Goal: Information Seeking & Learning: Learn about a topic

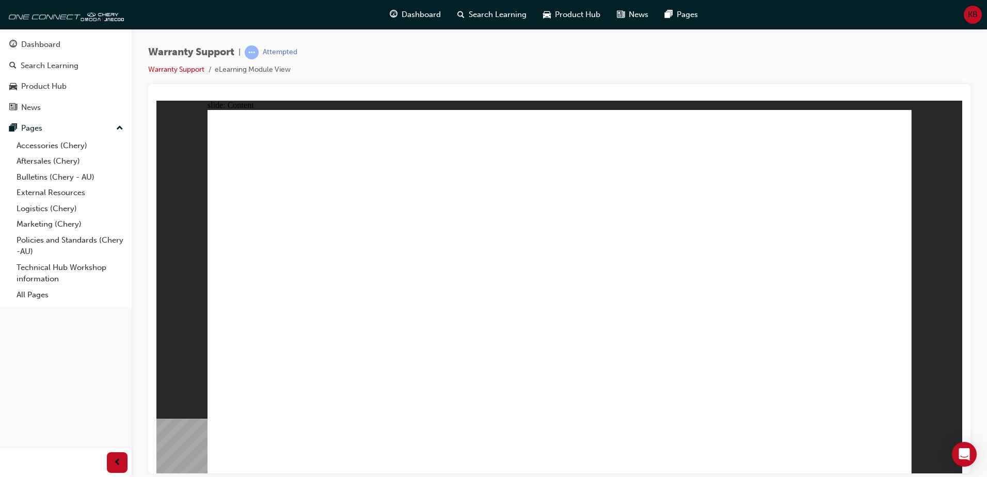
drag, startPoint x: 882, startPoint y: 457, endPoint x: 887, endPoint y: 451, distance: 8.1
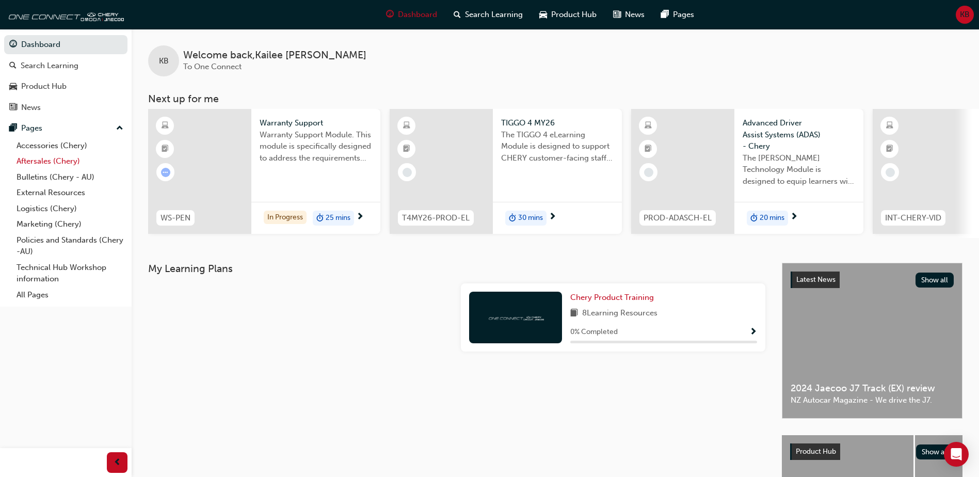
click at [78, 158] on link "Aftersales (Chery)" at bounding box center [69, 161] width 115 height 16
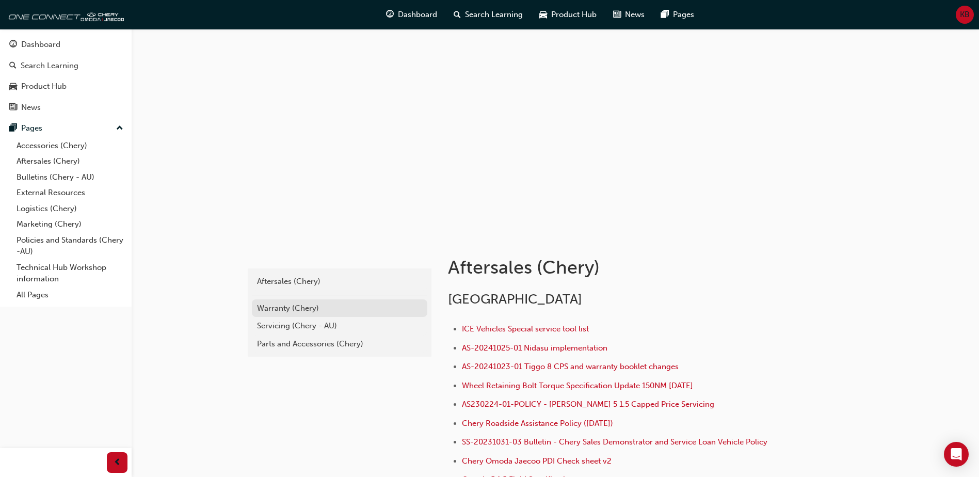
click at [303, 310] on div "Warranty (Chery)" at bounding box center [339, 308] width 165 height 12
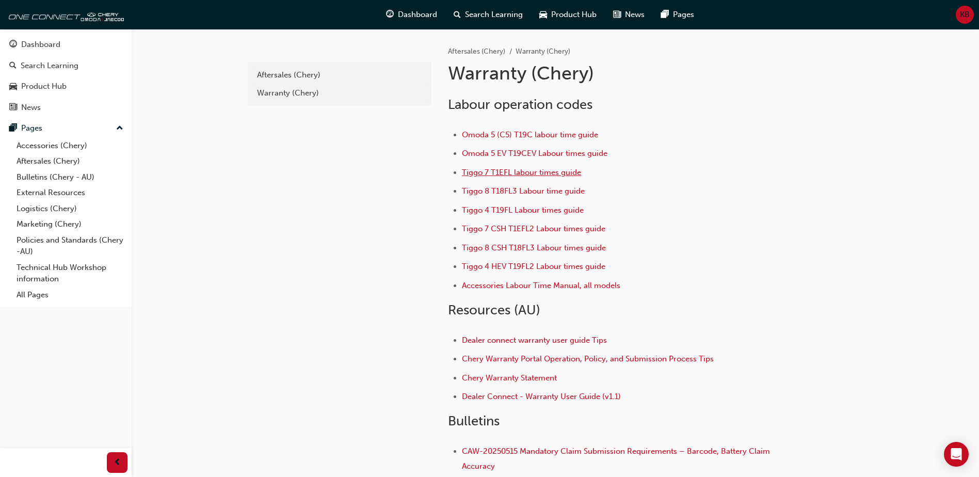
click at [539, 169] on span "Tiggo 7 T1EFL labour times guide" at bounding box center [521, 172] width 119 height 9
